Goal: Find specific page/section: Find specific page/section

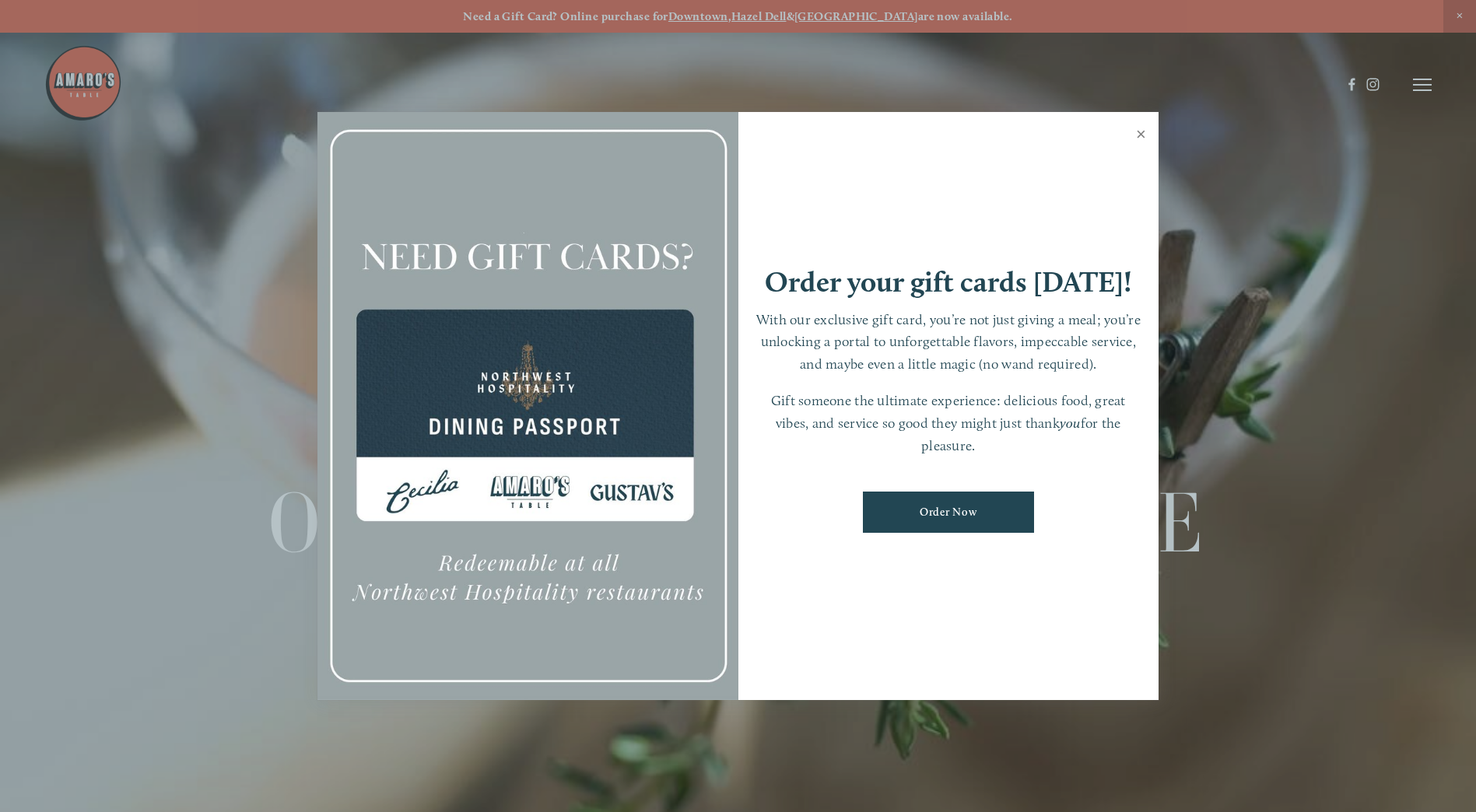
click at [1143, 135] on link "Close" at bounding box center [1141, 135] width 30 height 44
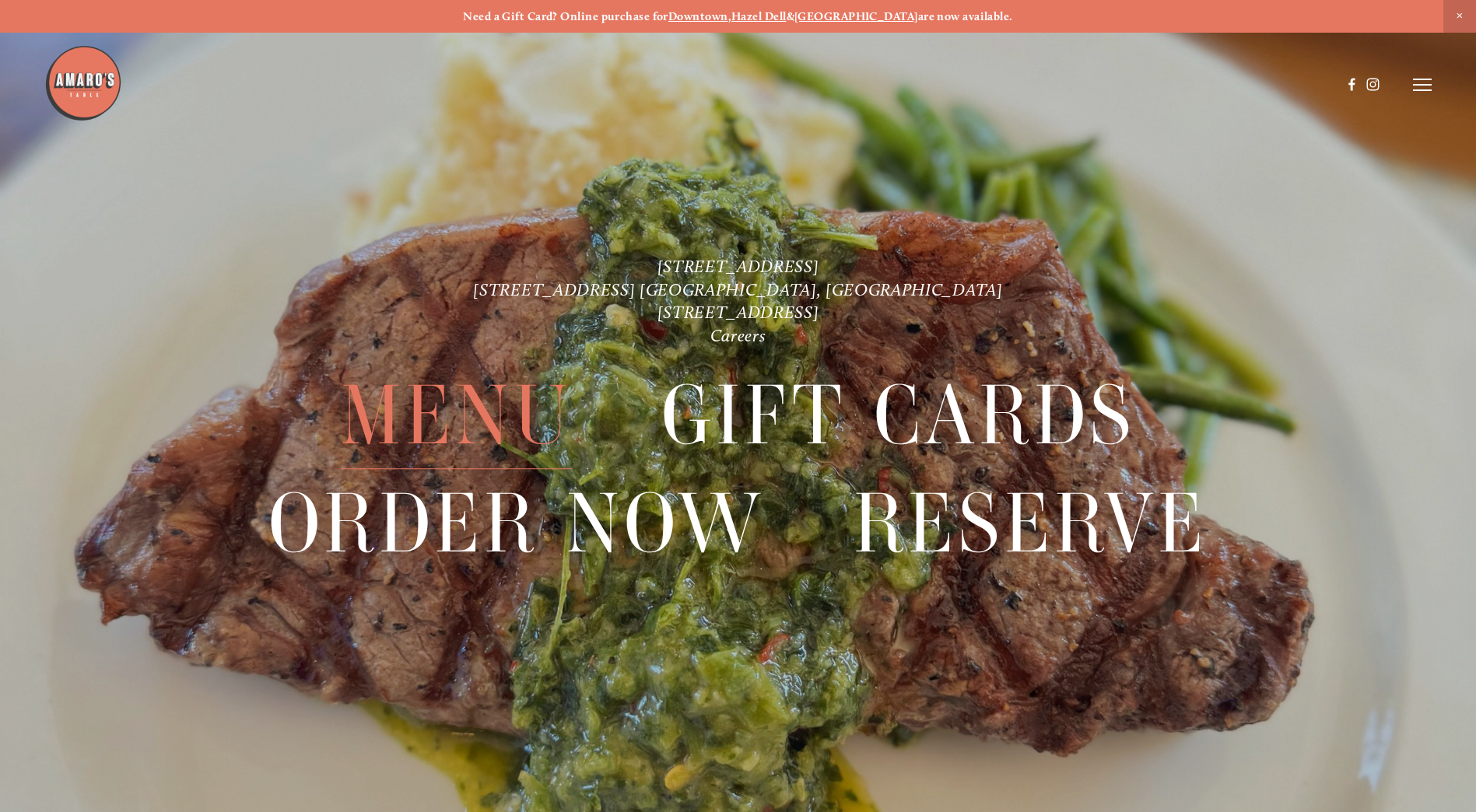
click at [456, 416] on span "Menu" at bounding box center [456, 416] width 232 height 106
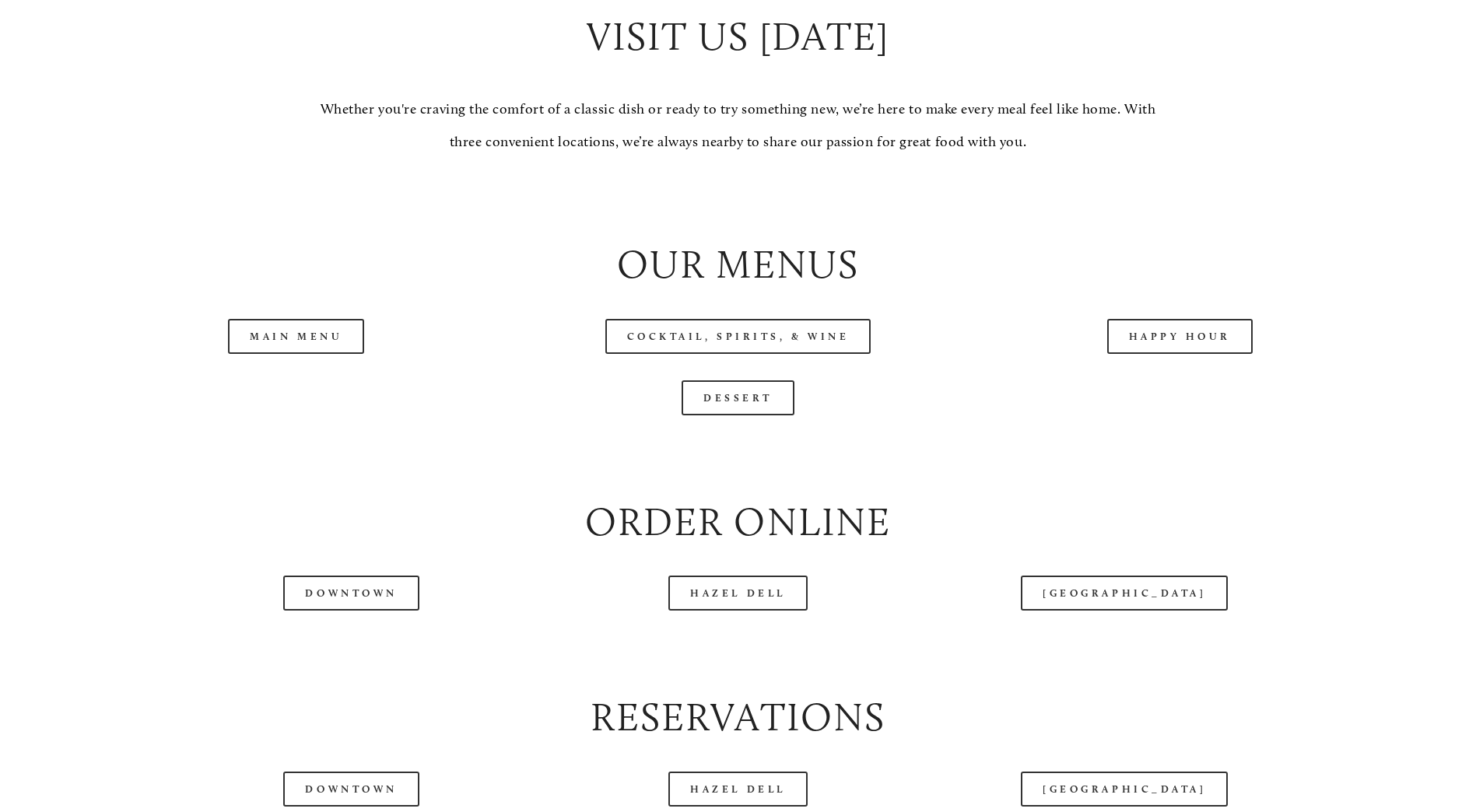
scroll to position [1633, 0]
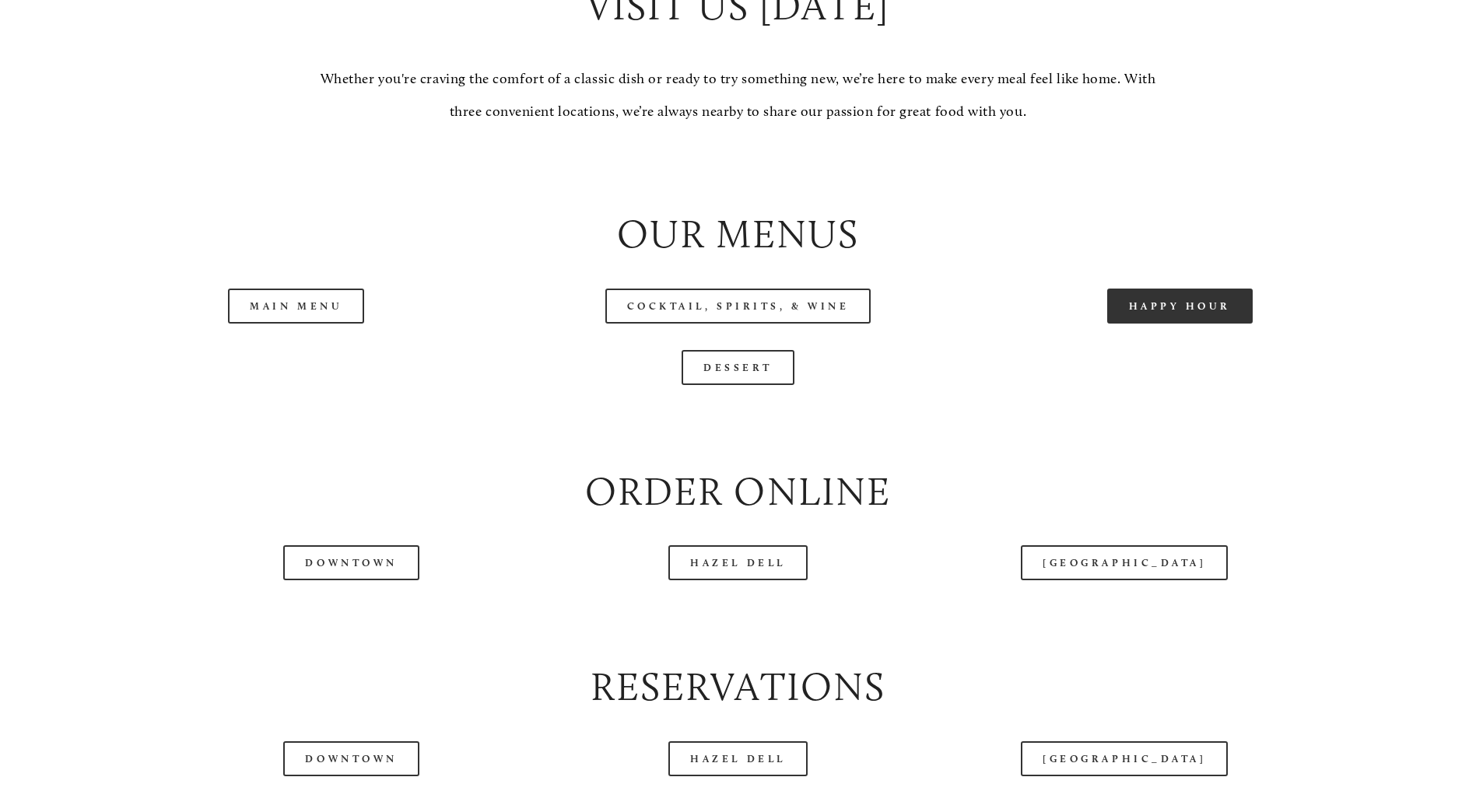
click at [1161, 323] on link "Happy Hour" at bounding box center [1180, 306] width 147 height 35
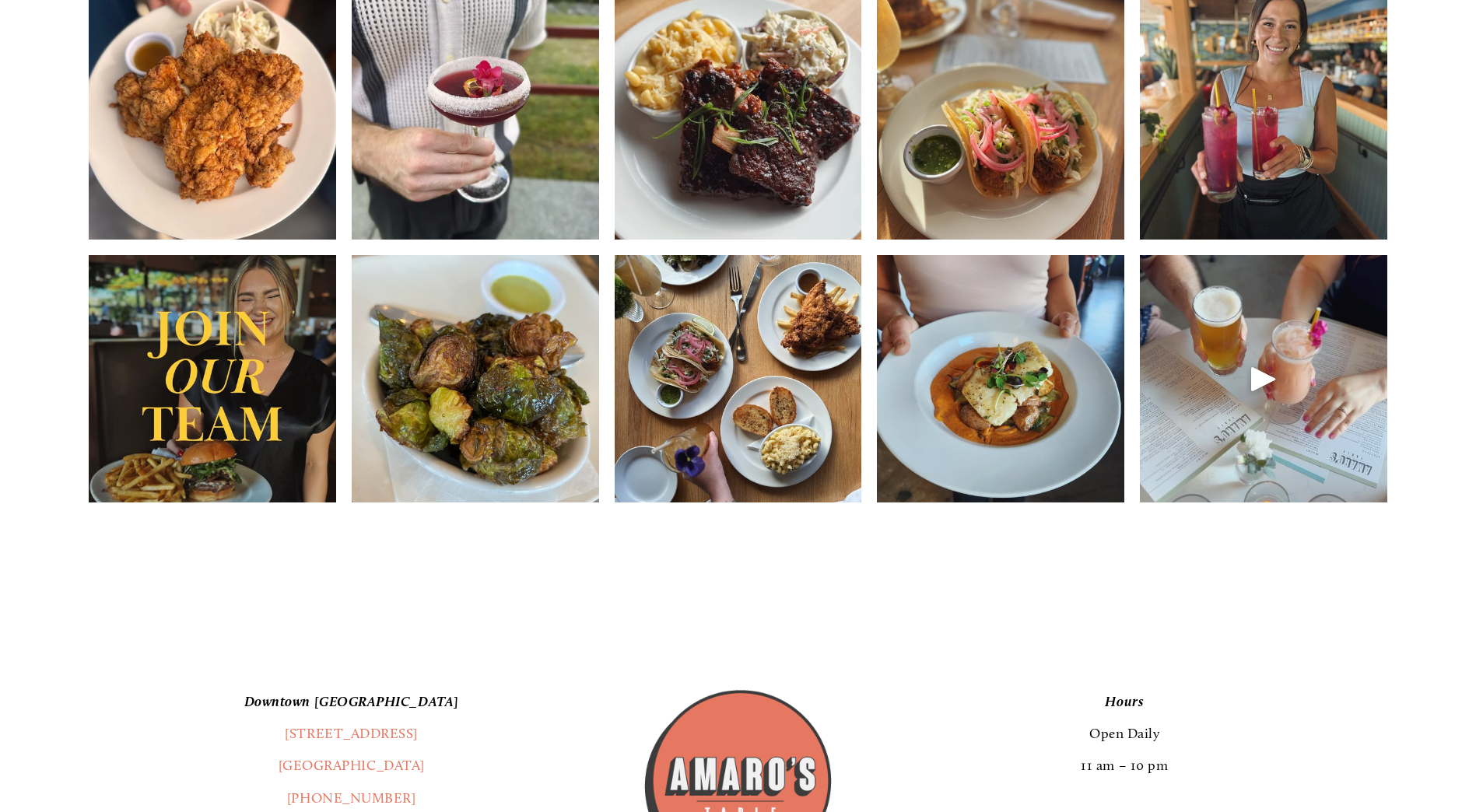
scroll to position [2723, 0]
